Goal: Information Seeking & Learning: Learn about a topic

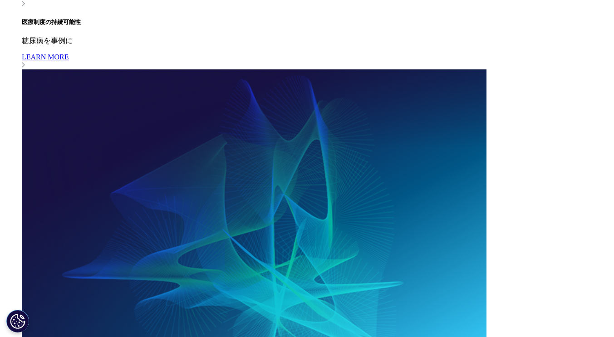
scroll to position [813, 0]
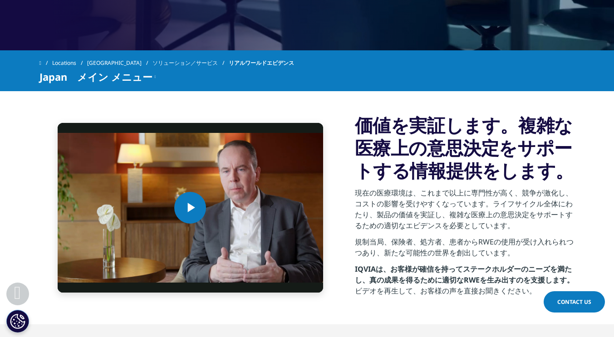
scroll to position [360, 0]
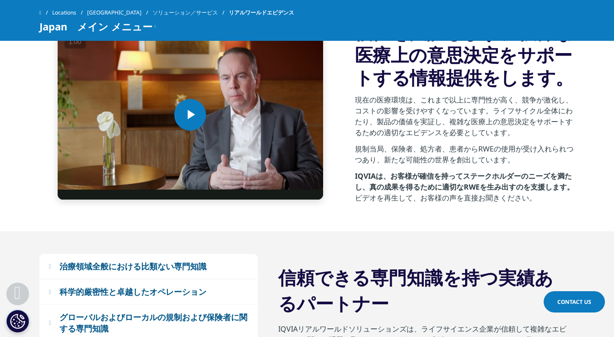
click at [445, 48] on h3 "価値を実証します。複雑な医療上の意思決定をサポートする情報提供をします。" at bounding box center [465, 55] width 220 height 68
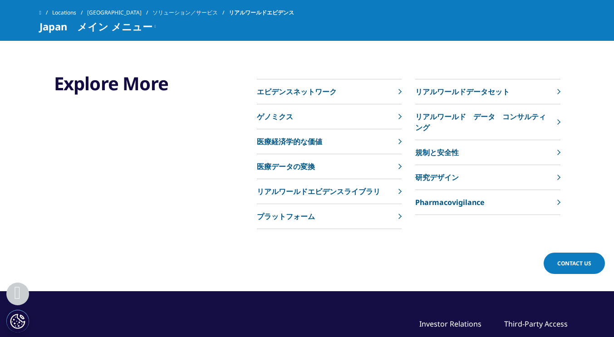
scroll to position [1904, 0]
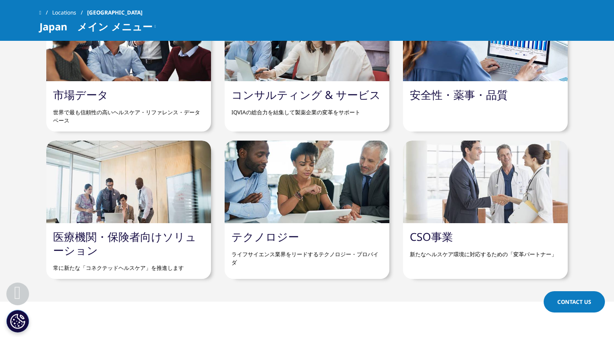
scroll to position [973, 0]
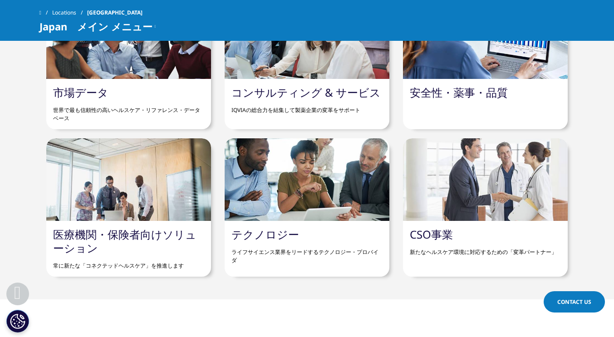
click at [611, 188] on div "ソリューション／サービス 医薬品・医療機器 臨床開発 研究の成果を一刻も早く患者のみなさまに Clinical Development in [GEOGRAP…" at bounding box center [307, 45] width 614 height 463
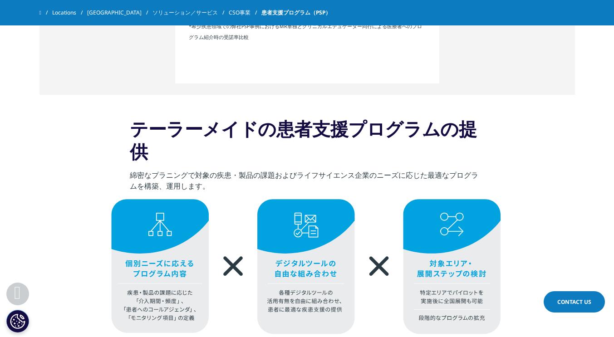
scroll to position [1417, 0]
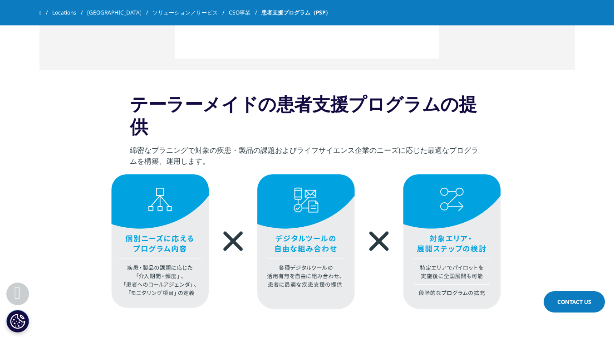
click at [448, 127] on h3 "テーラーメイドの患者支援プログラムの提供" at bounding box center [307, 119] width 354 height 52
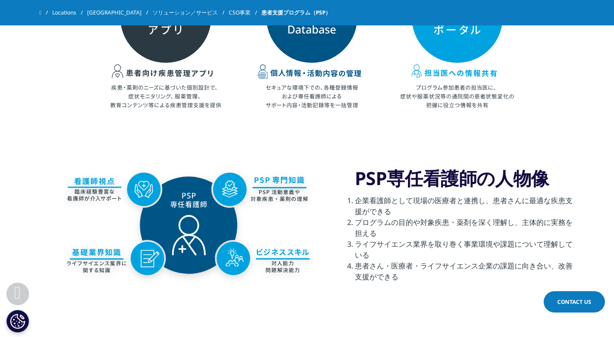
scroll to position [1870, 0]
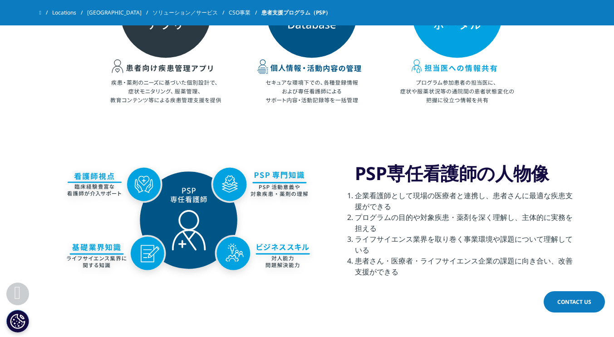
click at [464, 115] on div "PSP専任看護師の人物像 企業看護師として現場の医療者と連携し、患者さんに最適な疾患支援ができる プログラムの目的や対象疾患・薬剤を深く理解し、主体的に実務を…" at bounding box center [306, 219] width 535 height 215
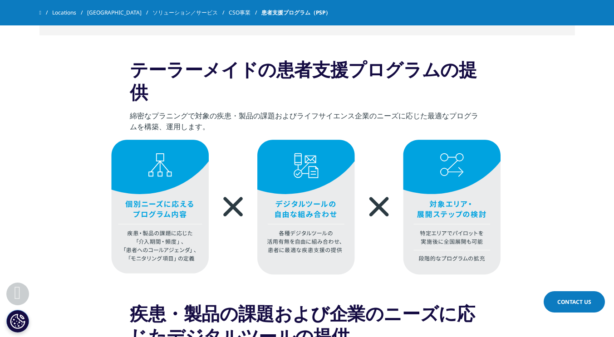
scroll to position [1450, 0]
